Goal: Information Seeking & Learning: Learn about a topic

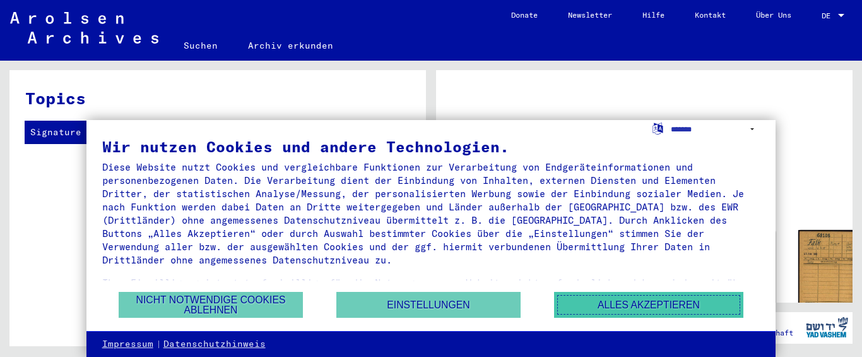
click at [622, 307] on button "Alles akzeptieren" at bounding box center [648, 305] width 189 height 26
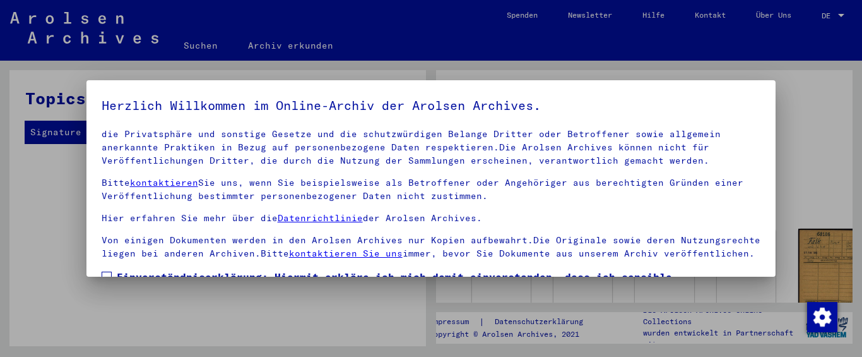
scroll to position [98, 0]
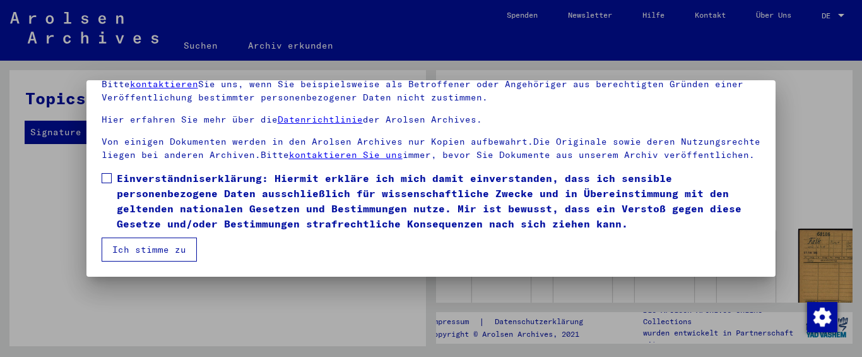
click at [133, 243] on button "Ich stimme zu" at bounding box center [149, 249] width 95 height 24
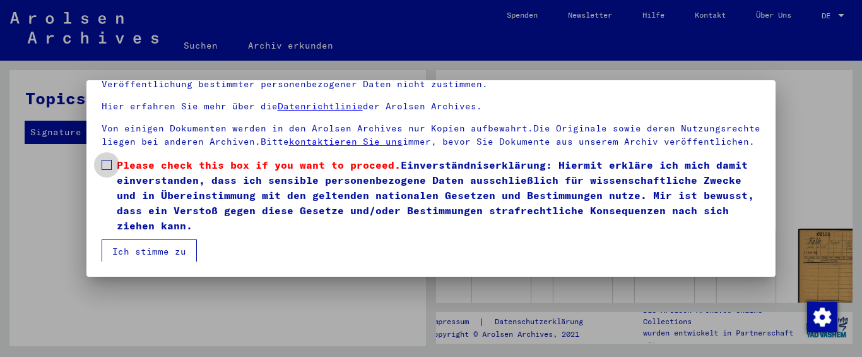
click at [106, 172] on label "Please check this box if you want to proceed. Einverständniserklärung: Hiermit …" at bounding box center [432, 195] width 660 height 76
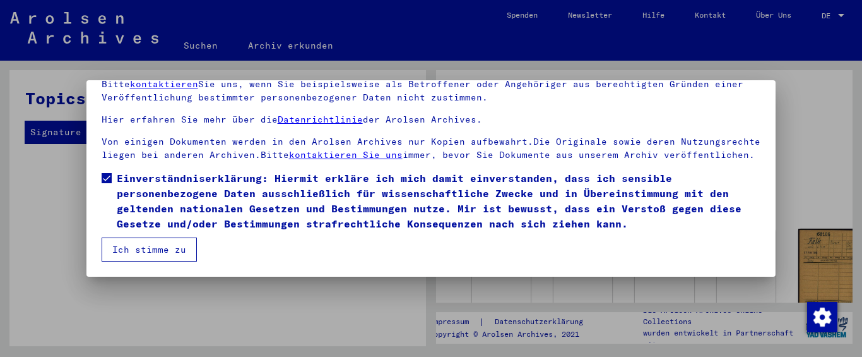
click at [154, 251] on button "Ich stimme zu" at bounding box center [149, 249] width 95 height 24
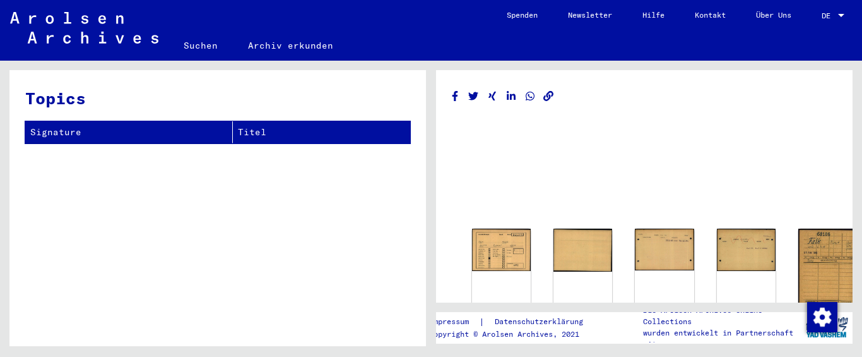
click at [824, 13] on span "DE" at bounding box center [829, 15] width 14 height 9
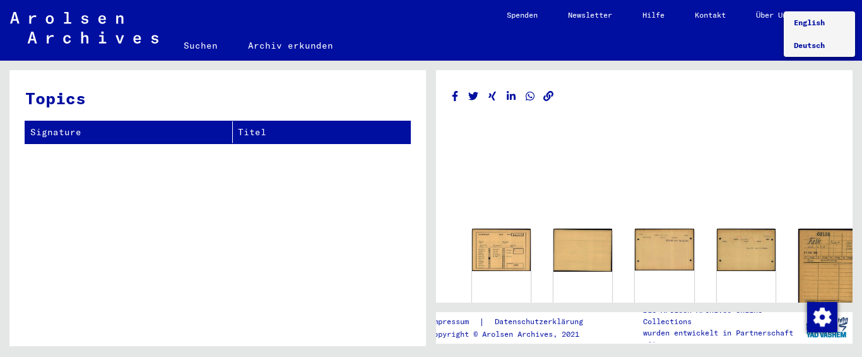
drag, startPoint x: 807, startPoint y: 43, endPoint x: 801, endPoint y: 41, distance: 7.2
click at [806, 43] on span "Deutsch" at bounding box center [809, 44] width 31 height 9
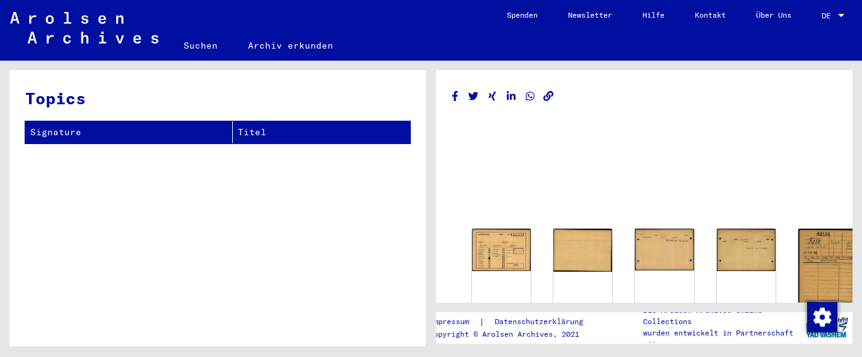
click at [831, 12] on div "DE" at bounding box center [829, 15] width 14 height 9
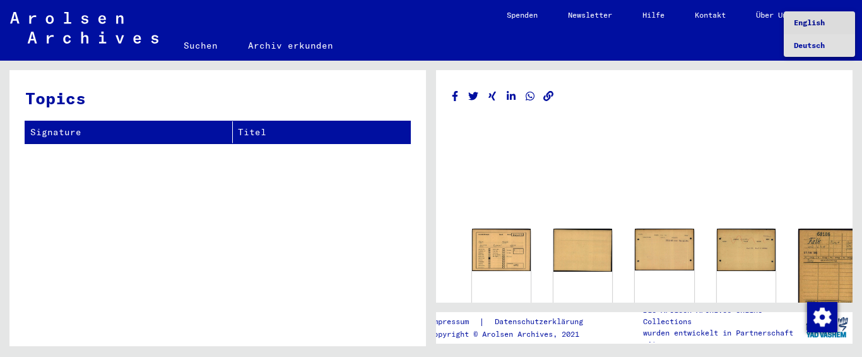
click at [825, 25] on span "English" at bounding box center [809, 22] width 31 height 9
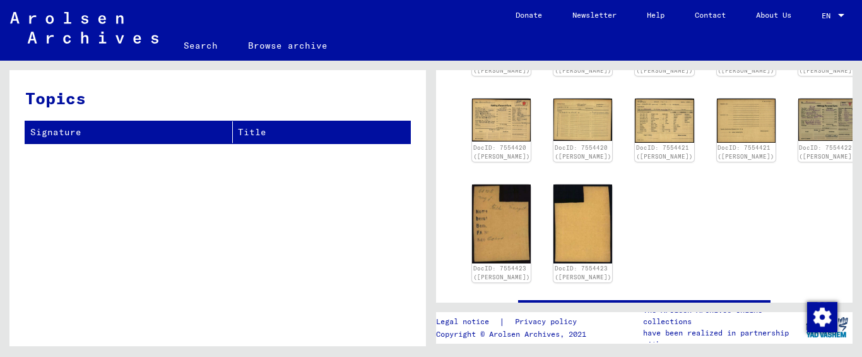
scroll to position [126, 0]
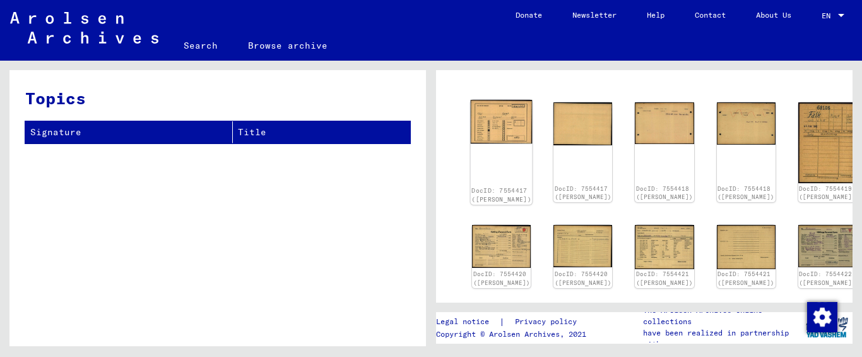
click at [486, 120] on img at bounding box center [502, 122] width 62 height 44
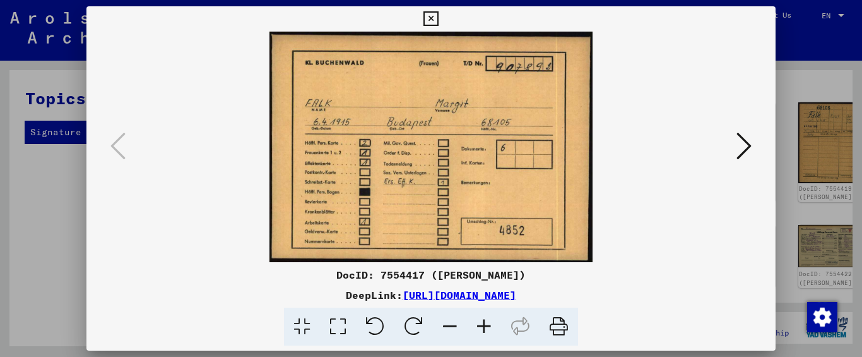
click at [744, 150] on icon at bounding box center [744, 146] width 15 height 30
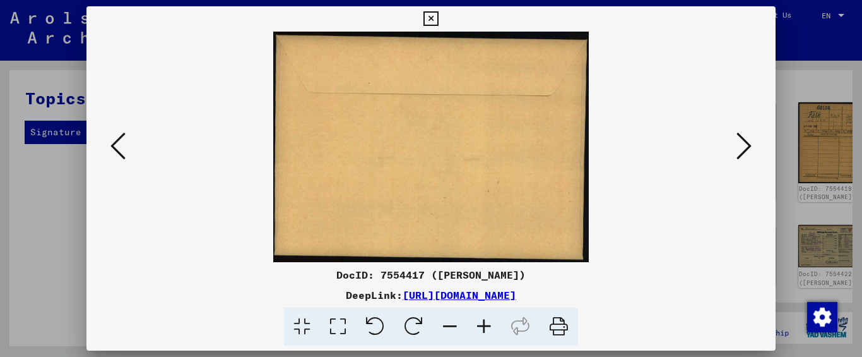
click at [744, 150] on icon at bounding box center [744, 146] width 15 height 30
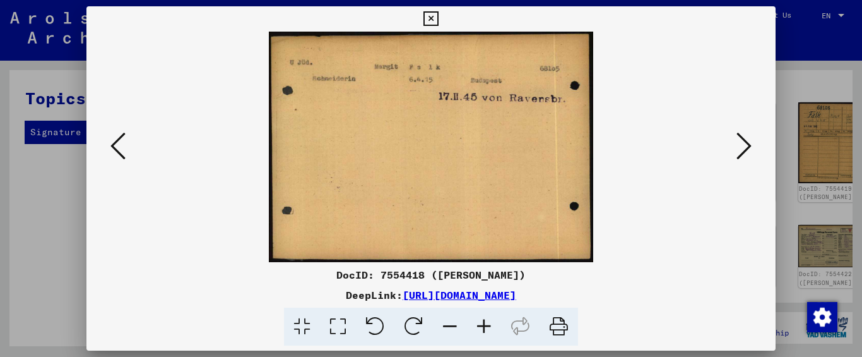
click at [744, 150] on icon at bounding box center [744, 146] width 15 height 30
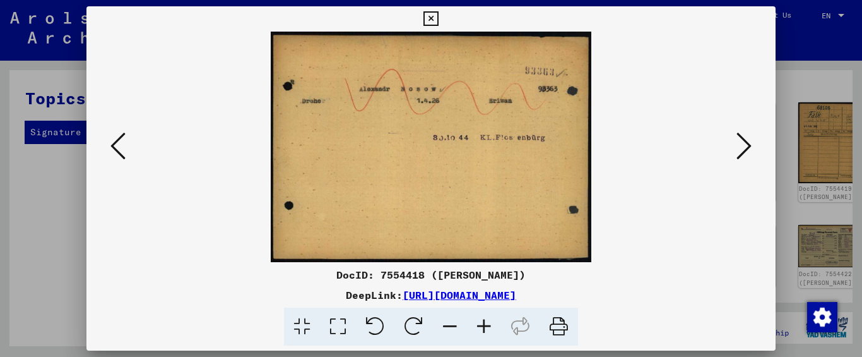
click at [744, 150] on icon at bounding box center [744, 146] width 15 height 30
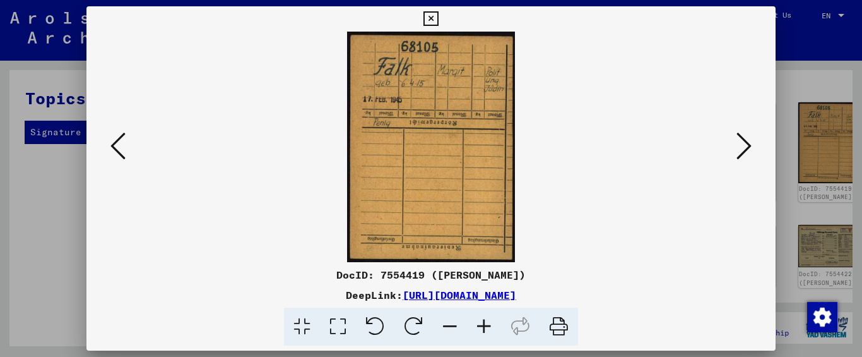
click at [744, 148] on icon at bounding box center [744, 146] width 15 height 30
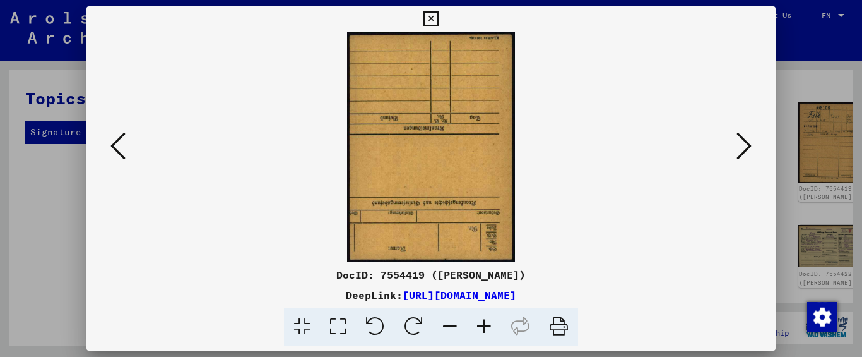
click at [742, 146] on icon at bounding box center [744, 146] width 15 height 30
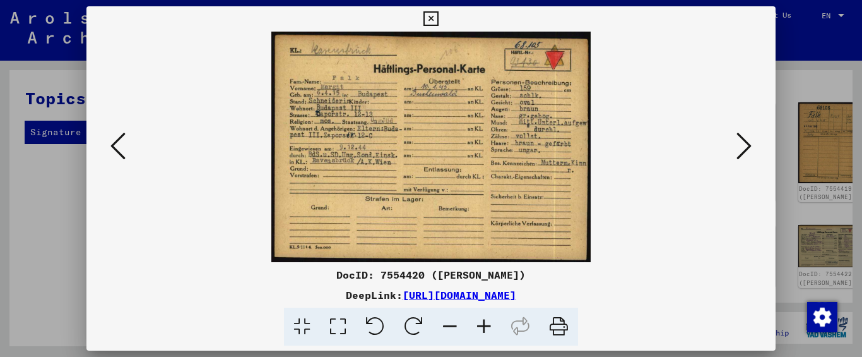
click at [741, 145] on icon at bounding box center [744, 146] width 15 height 30
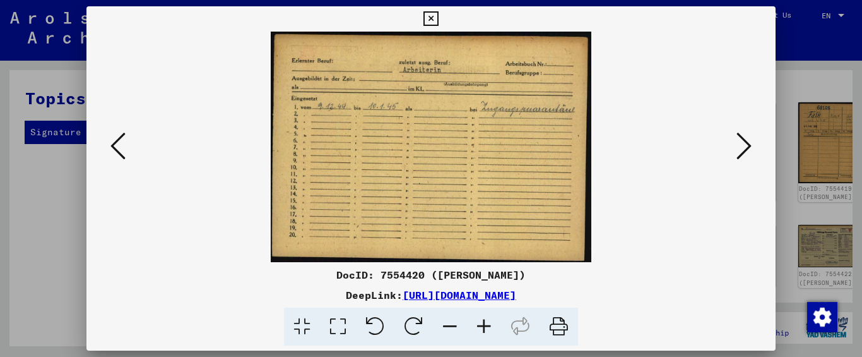
click at [741, 145] on icon at bounding box center [744, 146] width 15 height 30
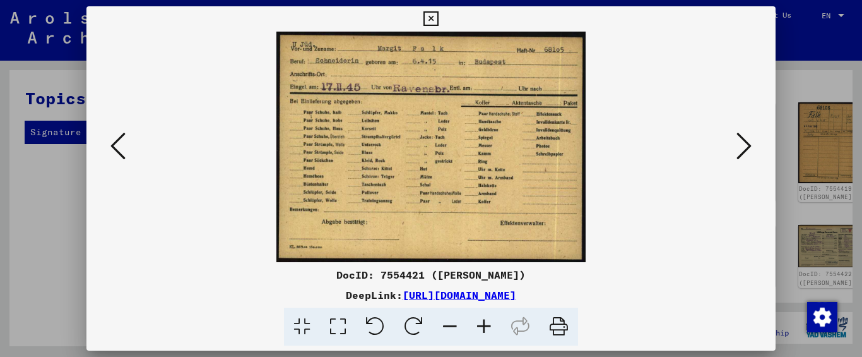
click at [741, 145] on icon at bounding box center [744, 146] width 15 height 30
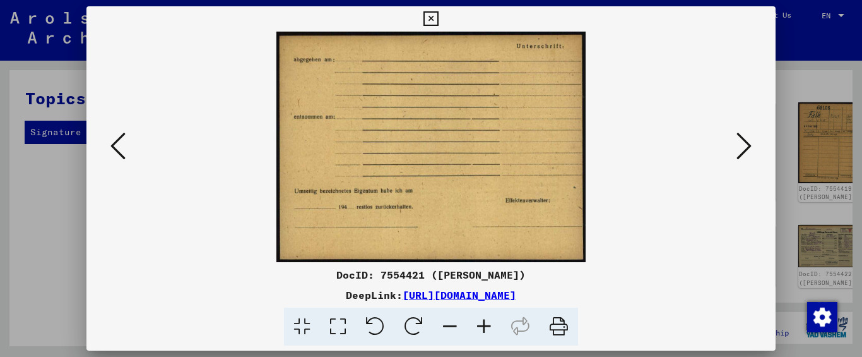
click at [741, 145] on icon at bounding box center [744, 146] width 15 height 30
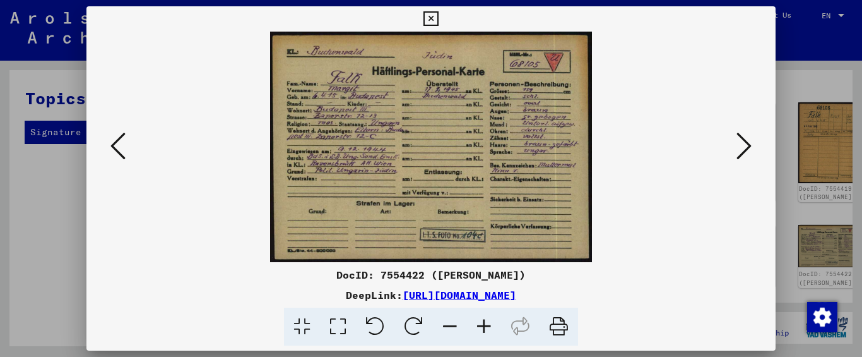
click at [737, 142] on icon at bounding box center [744, 146] width 15 height 30
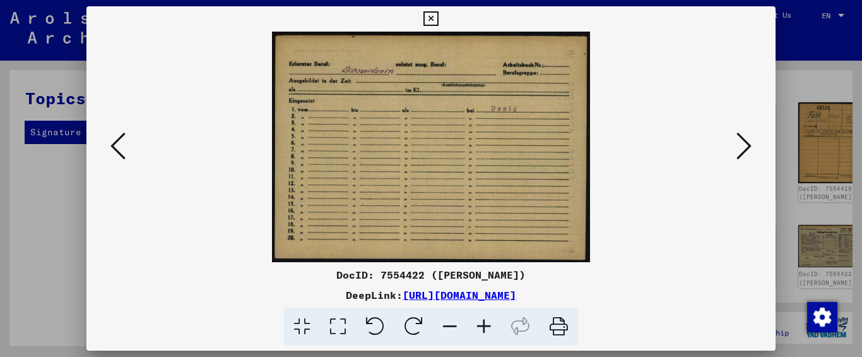
click at [737, 142] on icon at bounding box center [744, 146] width 15 height 30
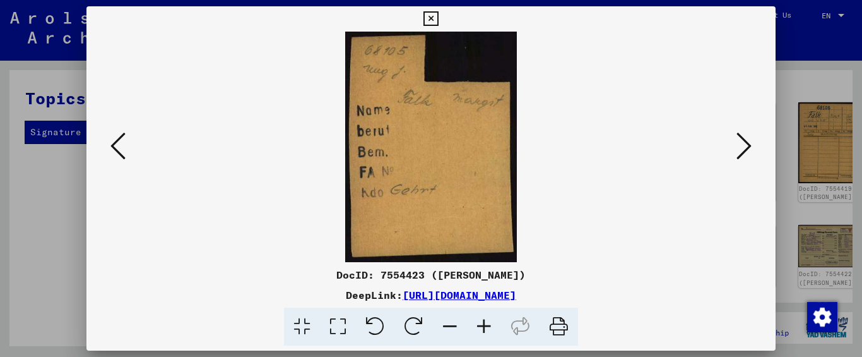
click at [737, 142] on icon at bounding box center [744, 146] width 15 height 30
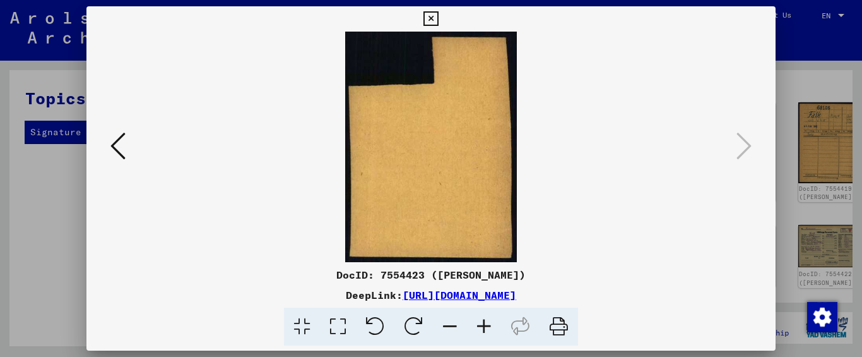
click at [433, 14] on icon at bounding box center [431, 18] width 15 height 15
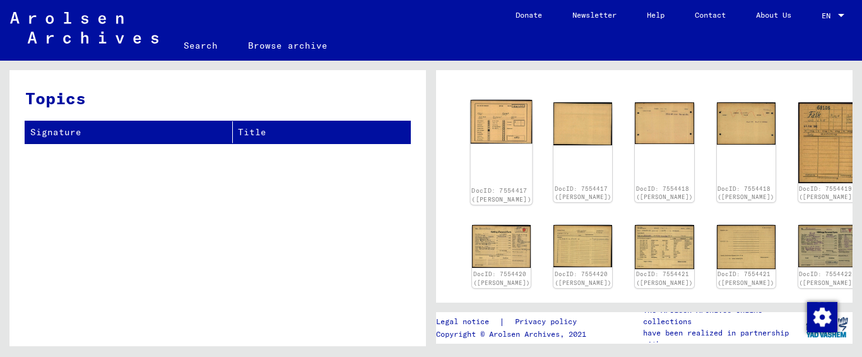
click at [485, 116] on img at bounding box center [502, 122] width 62 height 44
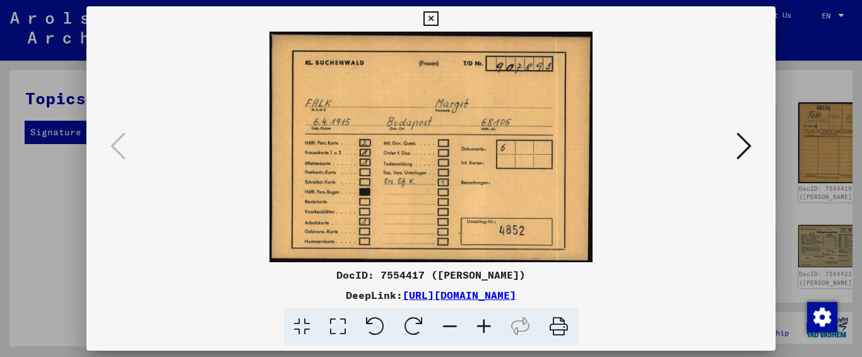
click at [756, 142] on div at bounding box center [431, 147] width 690 height 230
click at [746, 141] on icon at bounding box center [744, 146] width 15 height 30
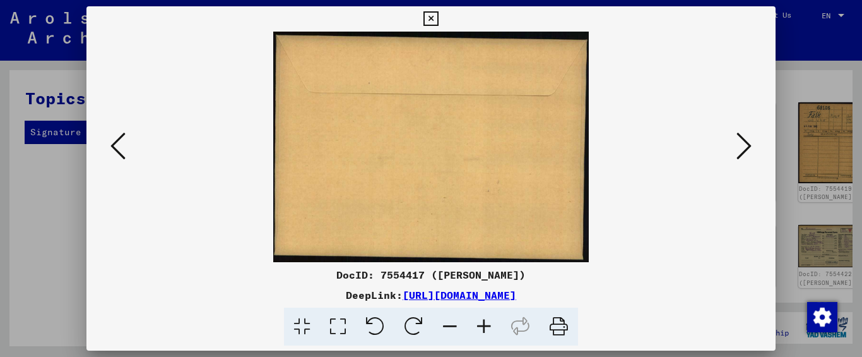
click at [750, 143] on icon at bounding box center [744, 146] width 15 height 30
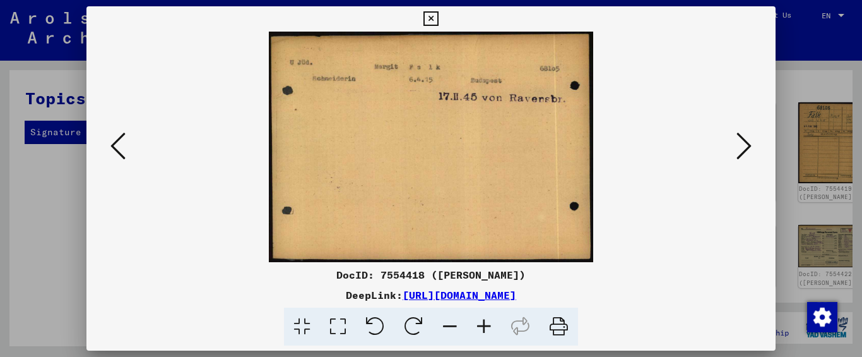
click at [743, 142] on icon at bounding box center [744, 146] width 15 height 30
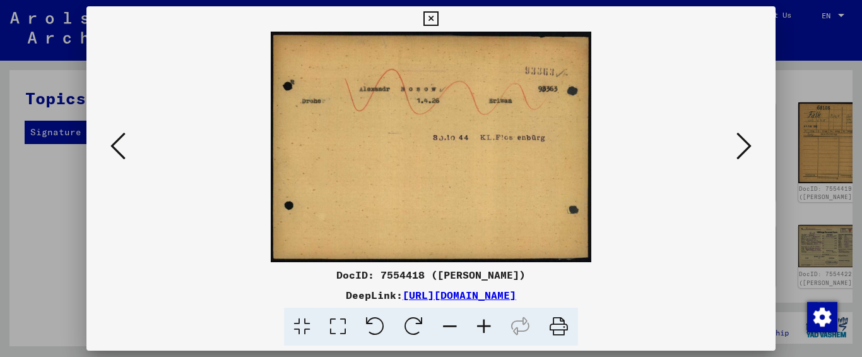
click at [747, 142] on icon at bounding box center [744, 146] width 15 height 30
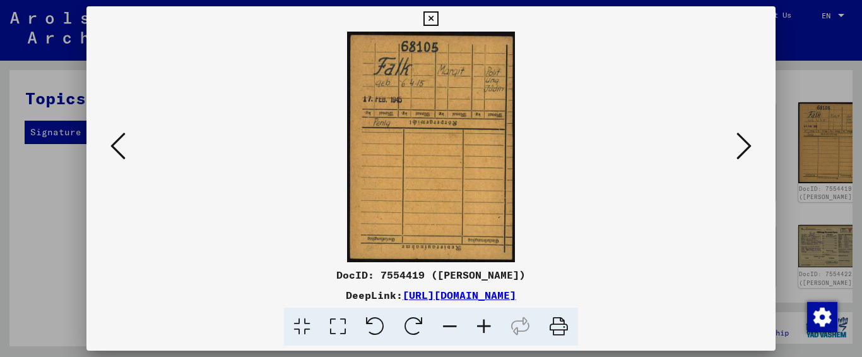
click at [744, 149] on icon at bounding box center [744, 146] width 15 height 30
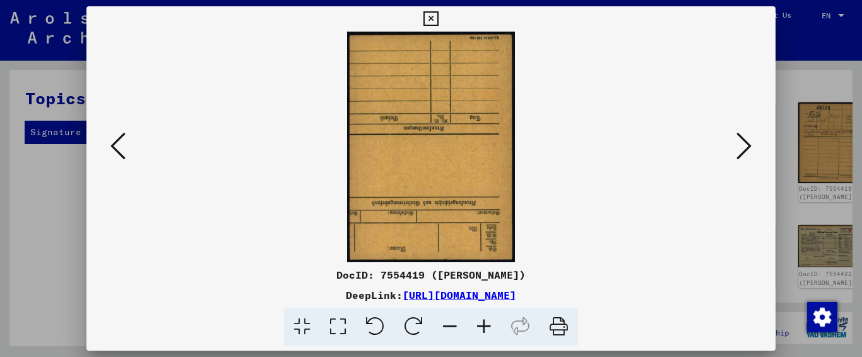
click at [750, 146] on icon at bounding box center [744, 146] width 15 height 30
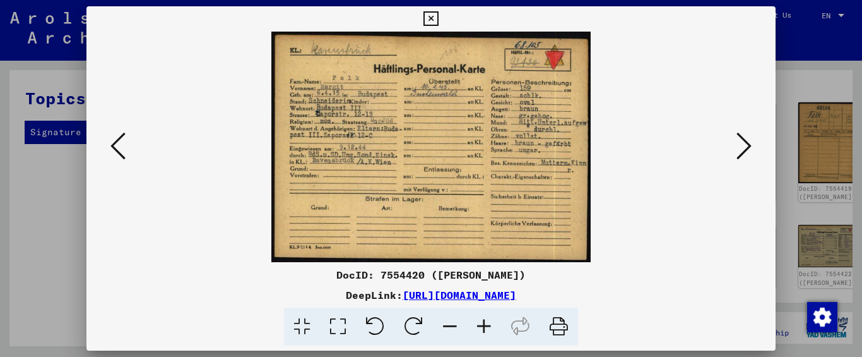
click at [737, 161] on button at bounding box center [744, 147] width 23 height 36
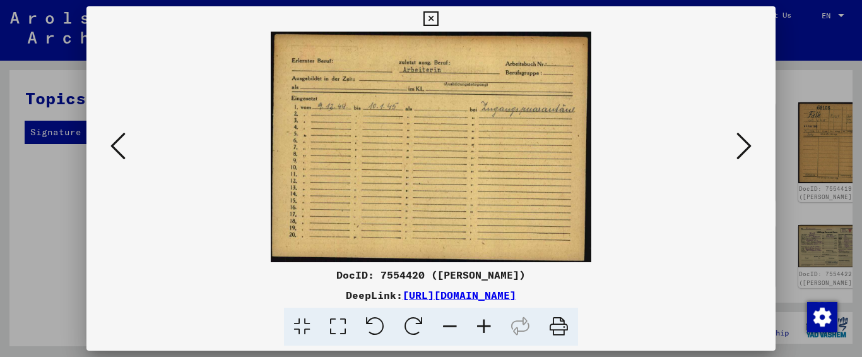
click at [678, 212] on img at bounding box center [431, 147] width 604 height 230
click at [749, 148] on icon at bounding box center [744, 146] width 15 height 30
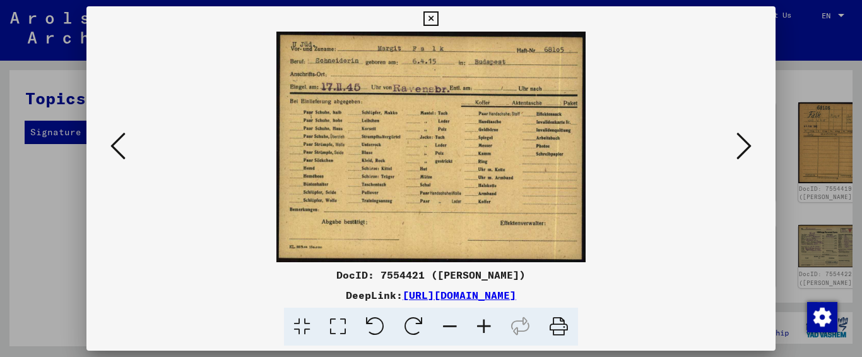
click at [682, 263] on div "DocID: 7554421 ([PERSON_NAME]) DeepLink: [URL][DOMAIN_NAME]" at bounding box center [431, 176] width 690 height 340
click at [743, 146] on icon at bounding box center [744, 146] width 15 height 30
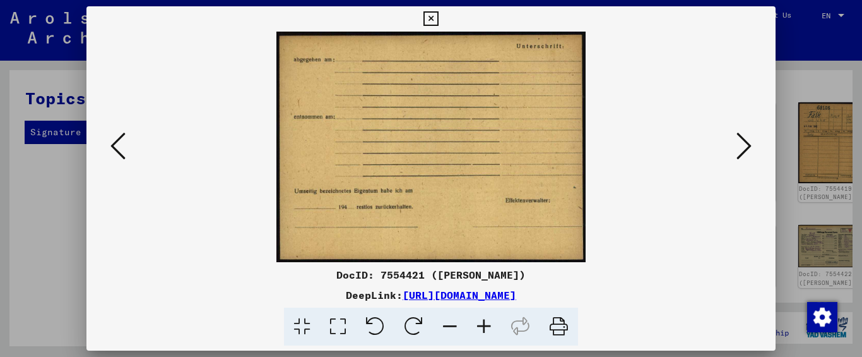
click at [738, 155] on icon at bounding box center [744, 146] width 15 height 30
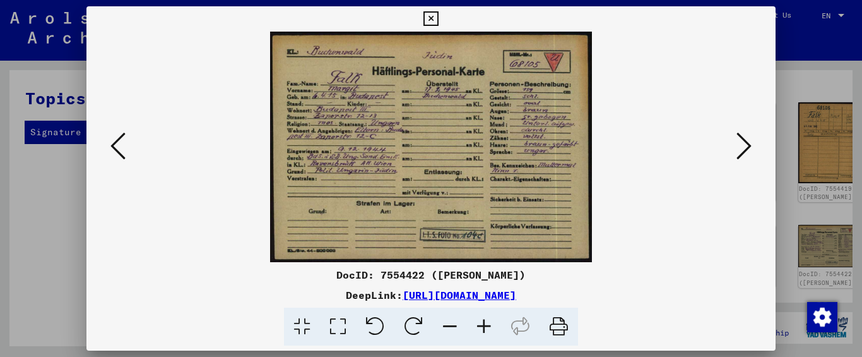
click at [704, 270] on div "DocID: 7554422 ([PERSON_NAME])" at bounding box center [431, 274] width 690 height 15
click at [742, 140] on icon at bounding box center [744, 146] width 15 height 30
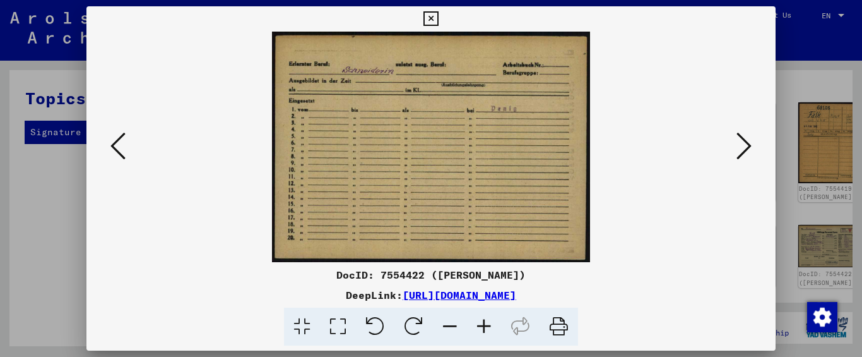
click at [712, 277] on div "DocID: 7554422 ([PERSON_NAME])" at bounding box center [431, 274] width 690 height 15
click at [742, 141] on icon at bounding box center [744, 146] width 15 height 30
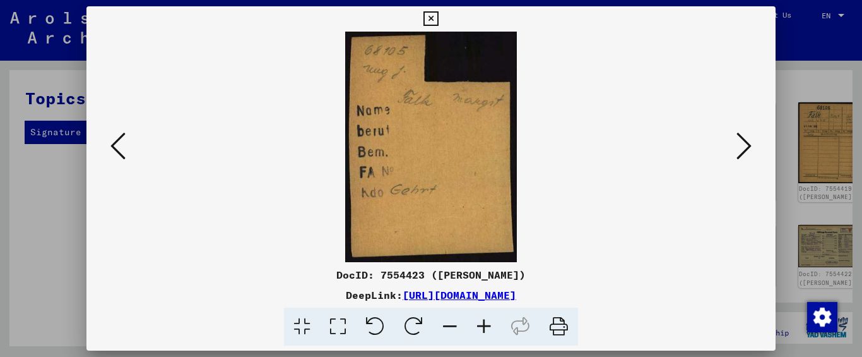
click at [705, 280] on div "DocID: 7554423 ([PERSON_NAME])" at bounding box center [431, 274] width 690 height 15
click at [748, 140] on icon at bounding box center [744, 146] width 15 height 30
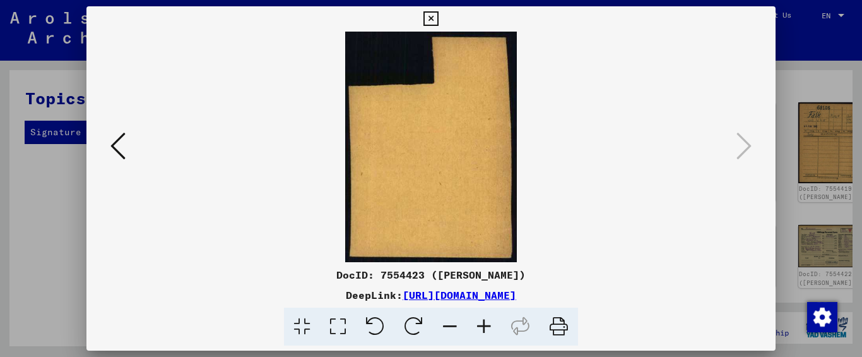
click at [424, 13] on icon at bounding box center [431, 18] width 15 height 15
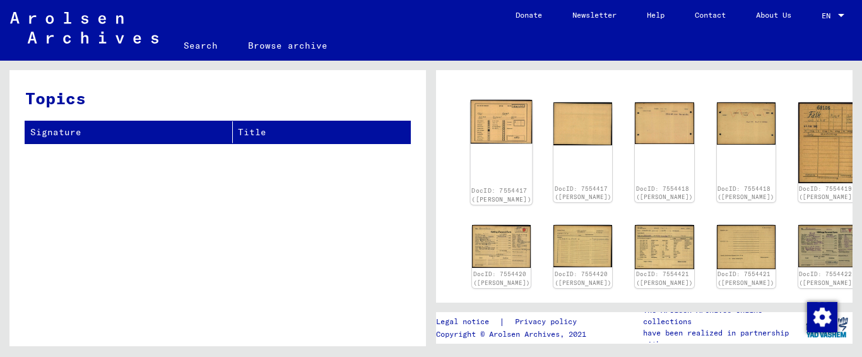
click at [490, 133] on div "DocID: 7554417 ([PERSON_NAME])" at bounding box center [502, 152] width 62 height 105
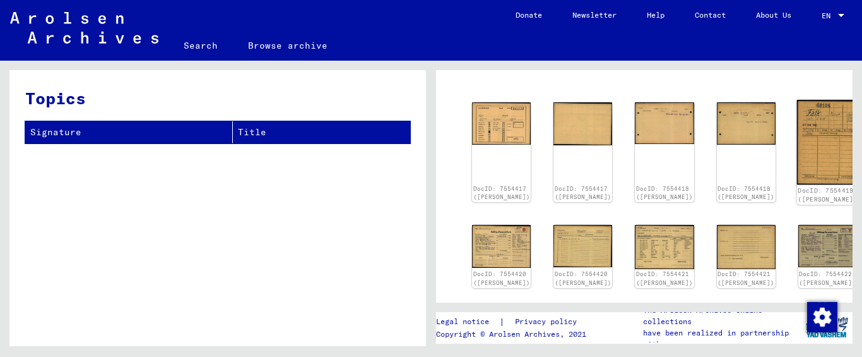
click at [797, 131] on img at bounding box center [828, 142] width 62 height 85
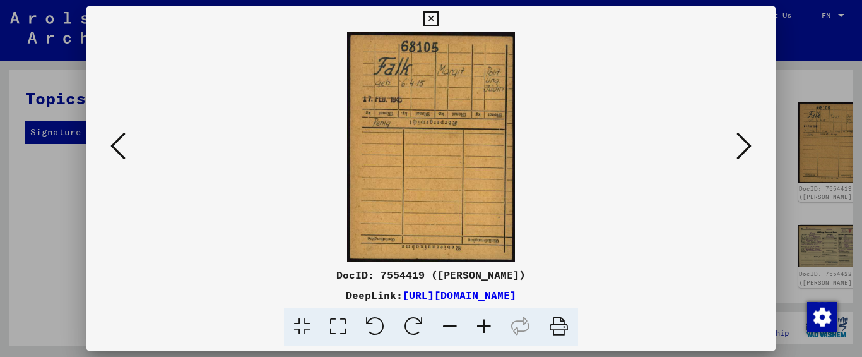
click at [736, 145] on button at bounding box center [744, 147] width 23 height 36
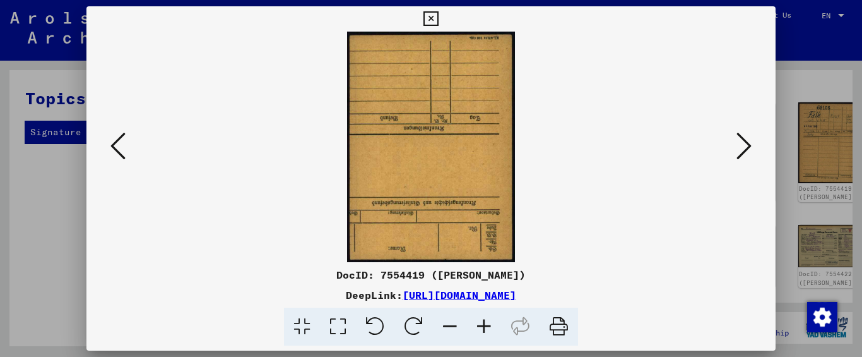
click at [730, 144] on img at bounding box center [431, 147] width 604 height 230
click at [746, 145] on icon at bounding box center [744, 146] width 15 height 30
